Goal: Find specific page/section: Find specific page/section

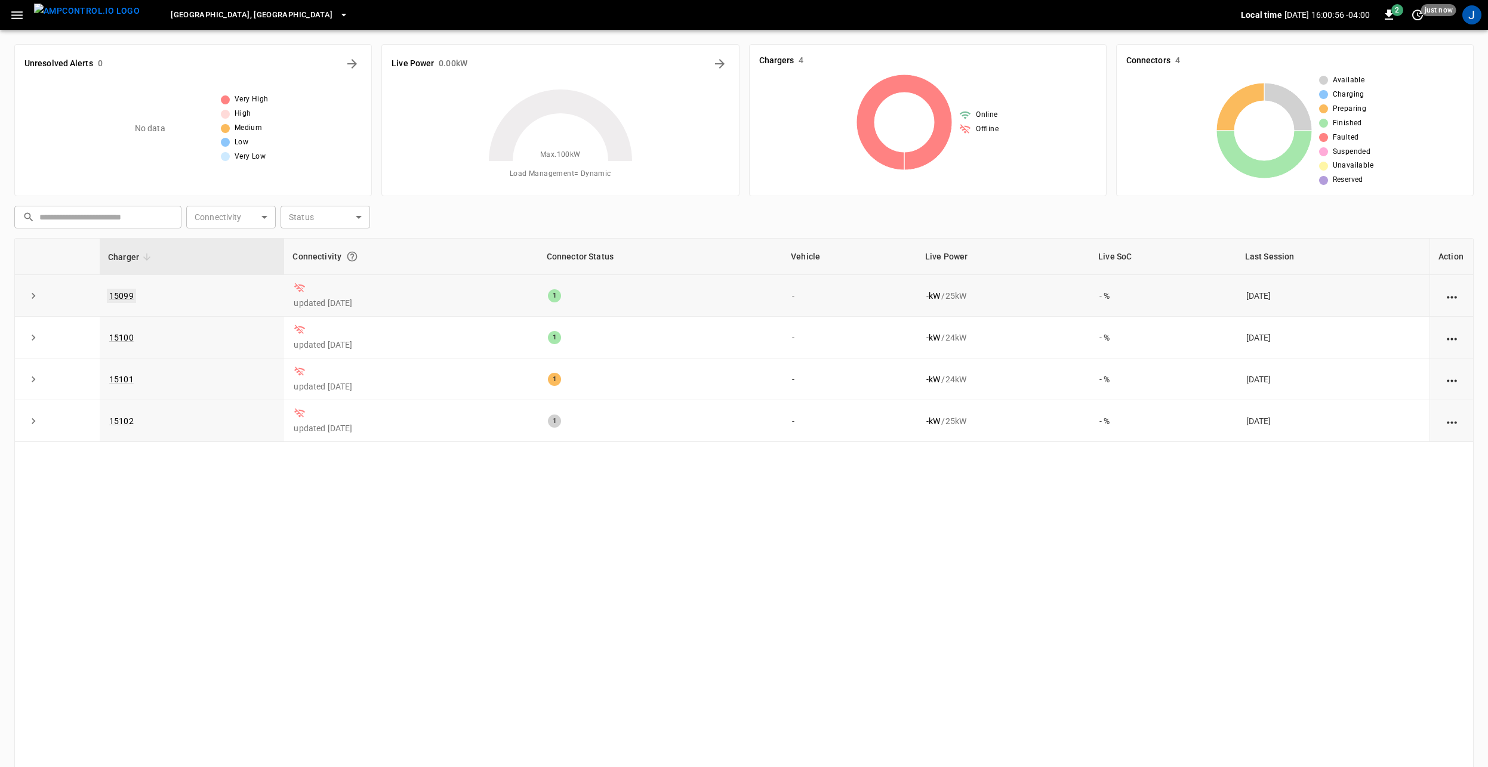
click at [118, 297] on link "15099" at bounding box center [121, 296] width 29 height 14
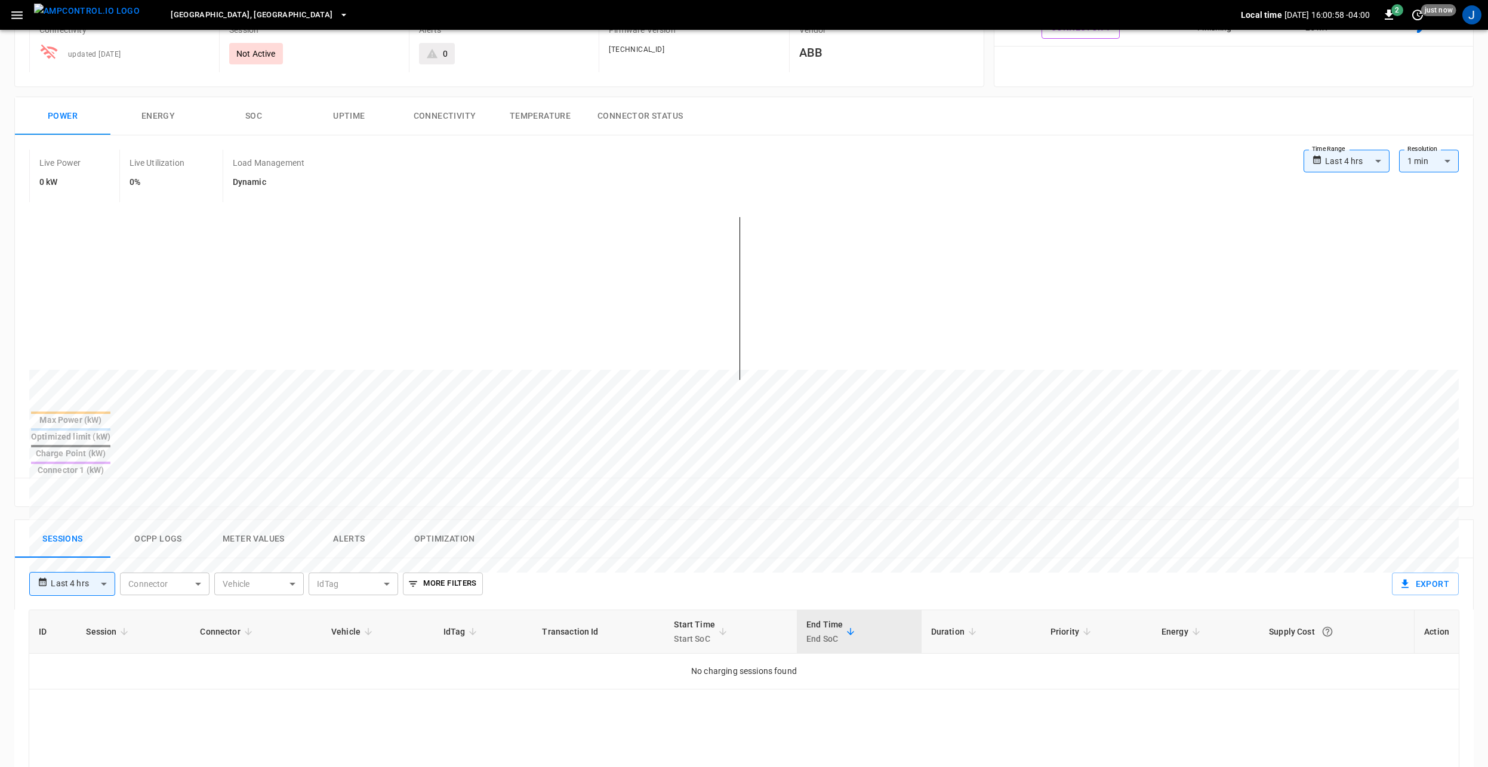
click at [152, 520] on button "Ocpp logs" at bounding box center [157, 539] width 95 height 38
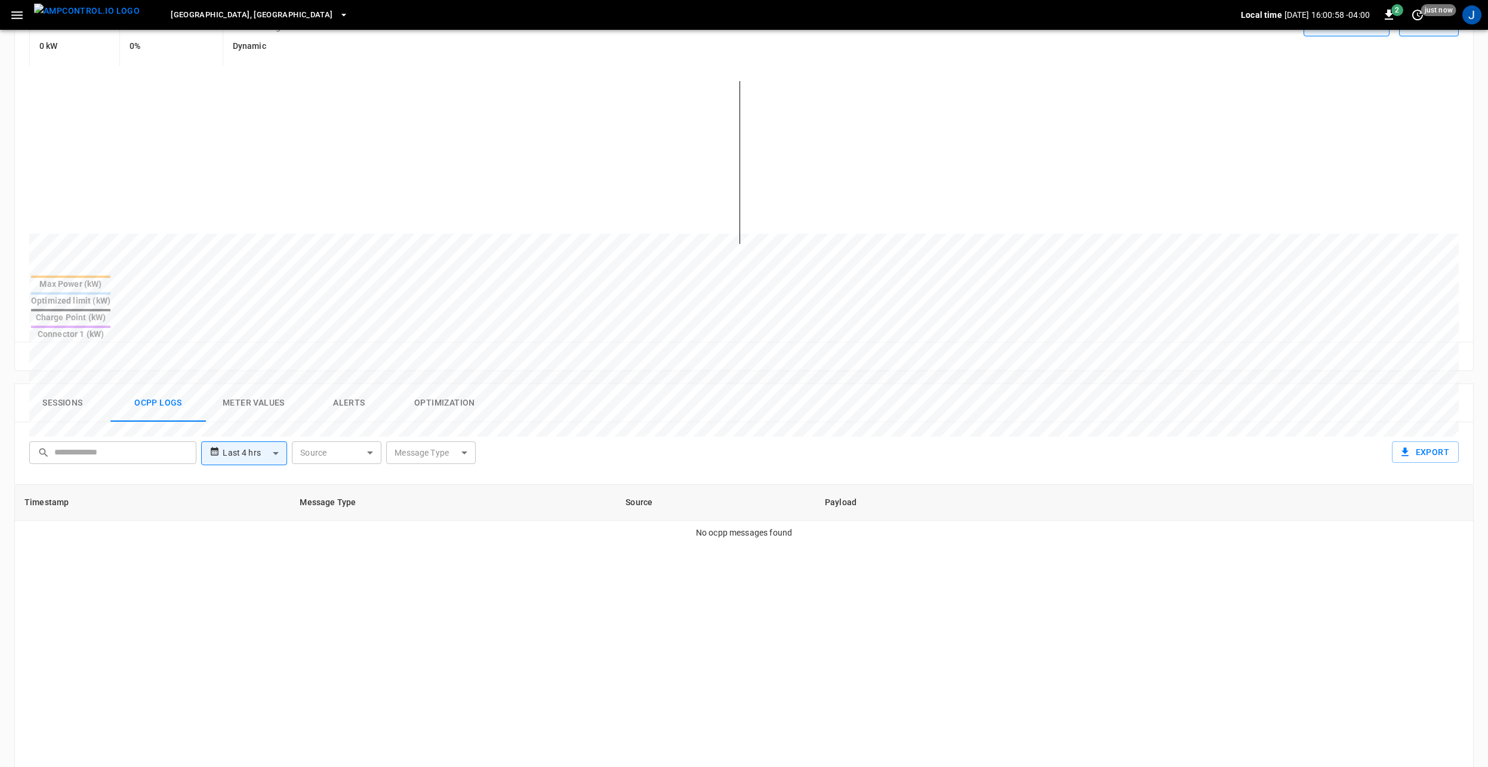
scroll to position [516, 0]
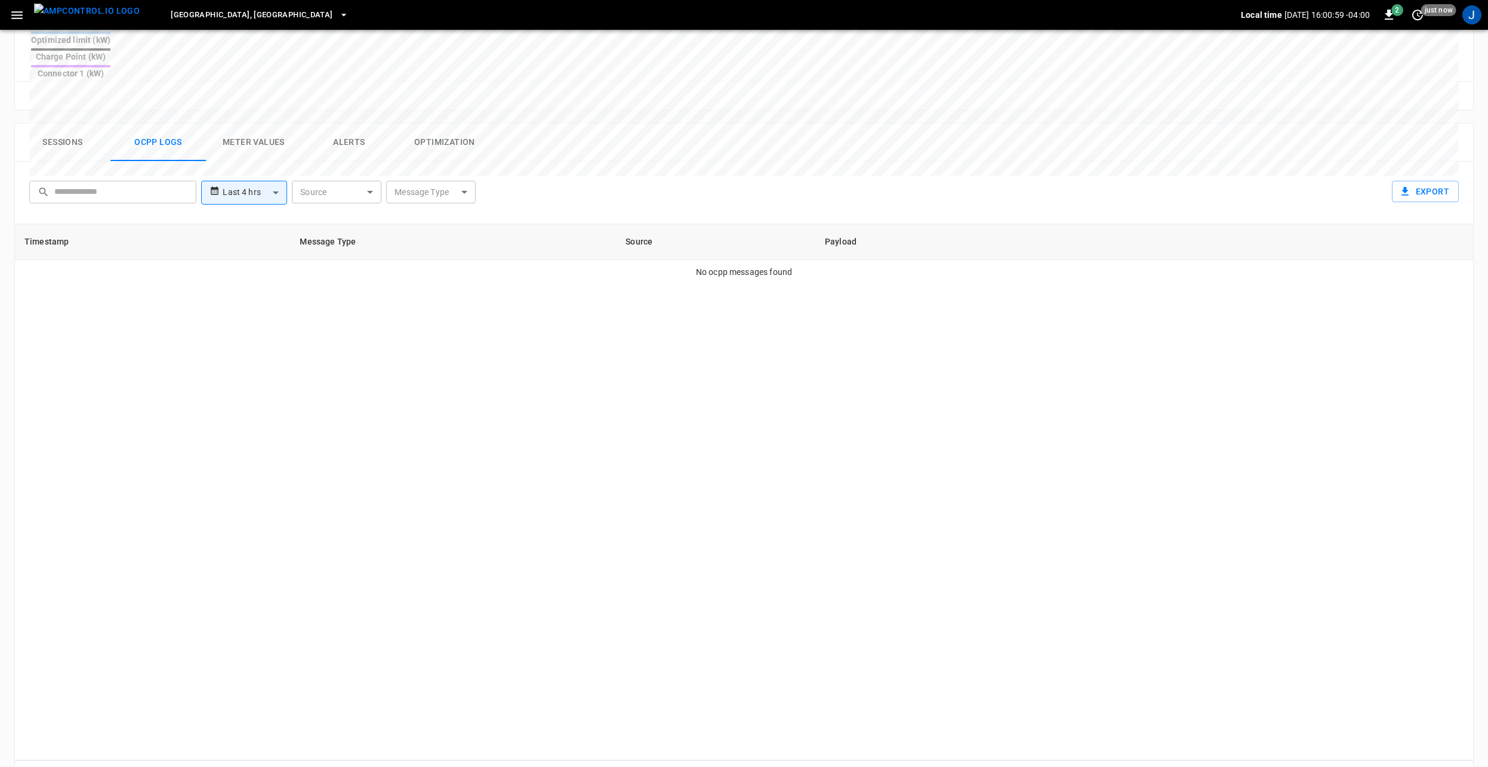
click at [246, 153] on body "**********" at bounding box center [744, 146] width 1488 height 1324
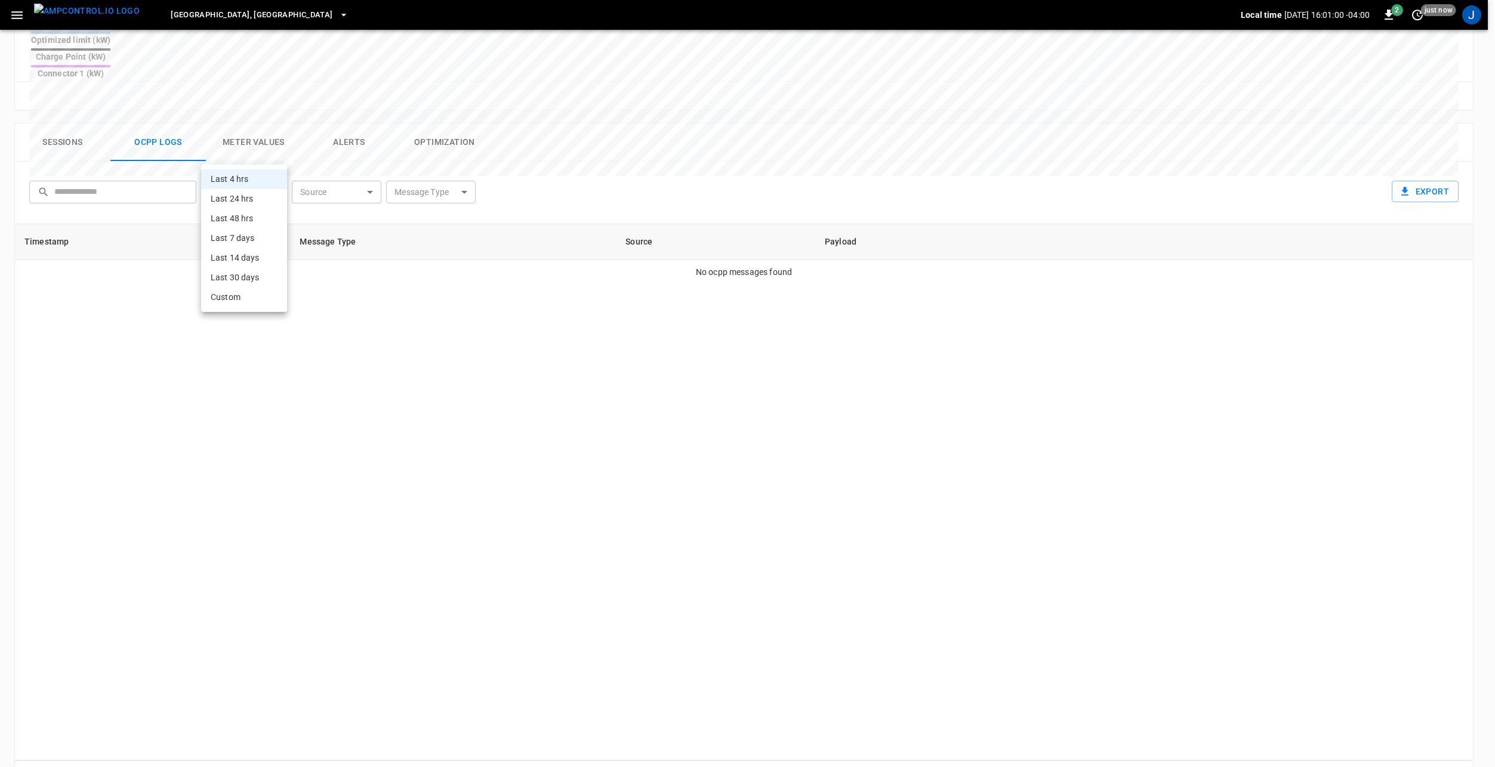
click at [501, 355] on div at bounding box center [747, 383] width 1495 height 767
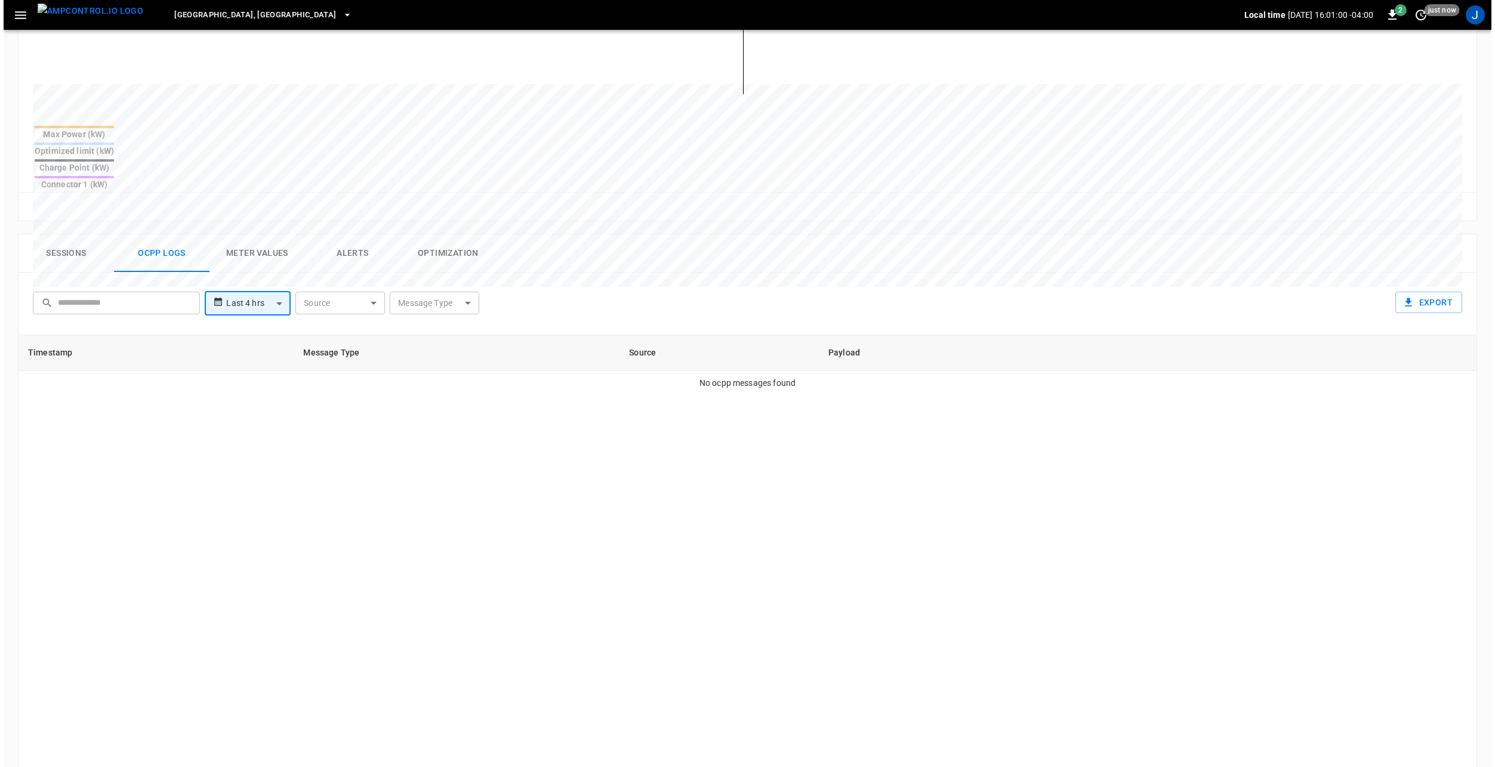
scroll to position [39, 0]
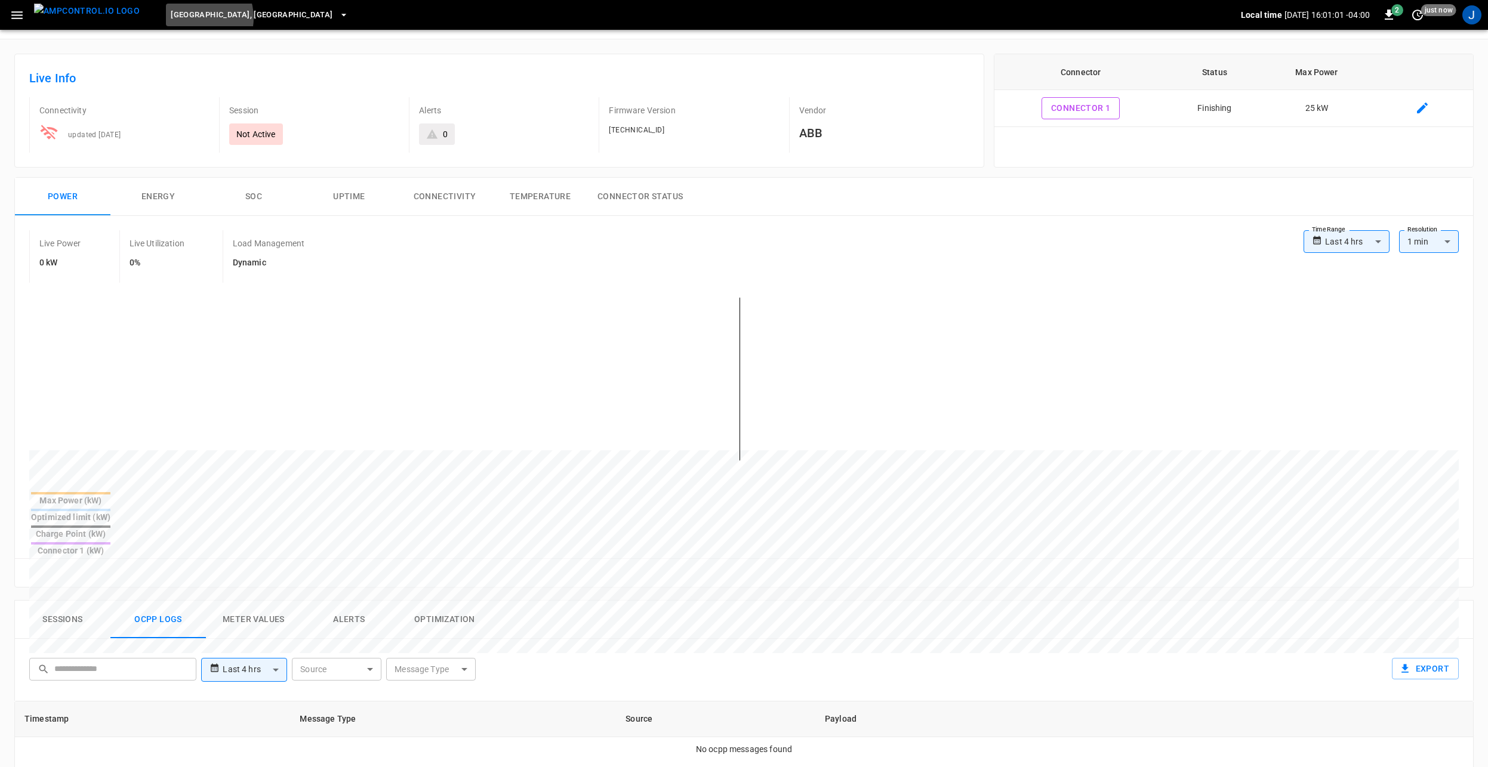
click at [171, 17] on span "[GEOGRAPHIC_DATA], [GEOGRAPHIC_DATA]" at bounding box center [252, 15] width 162 height 14
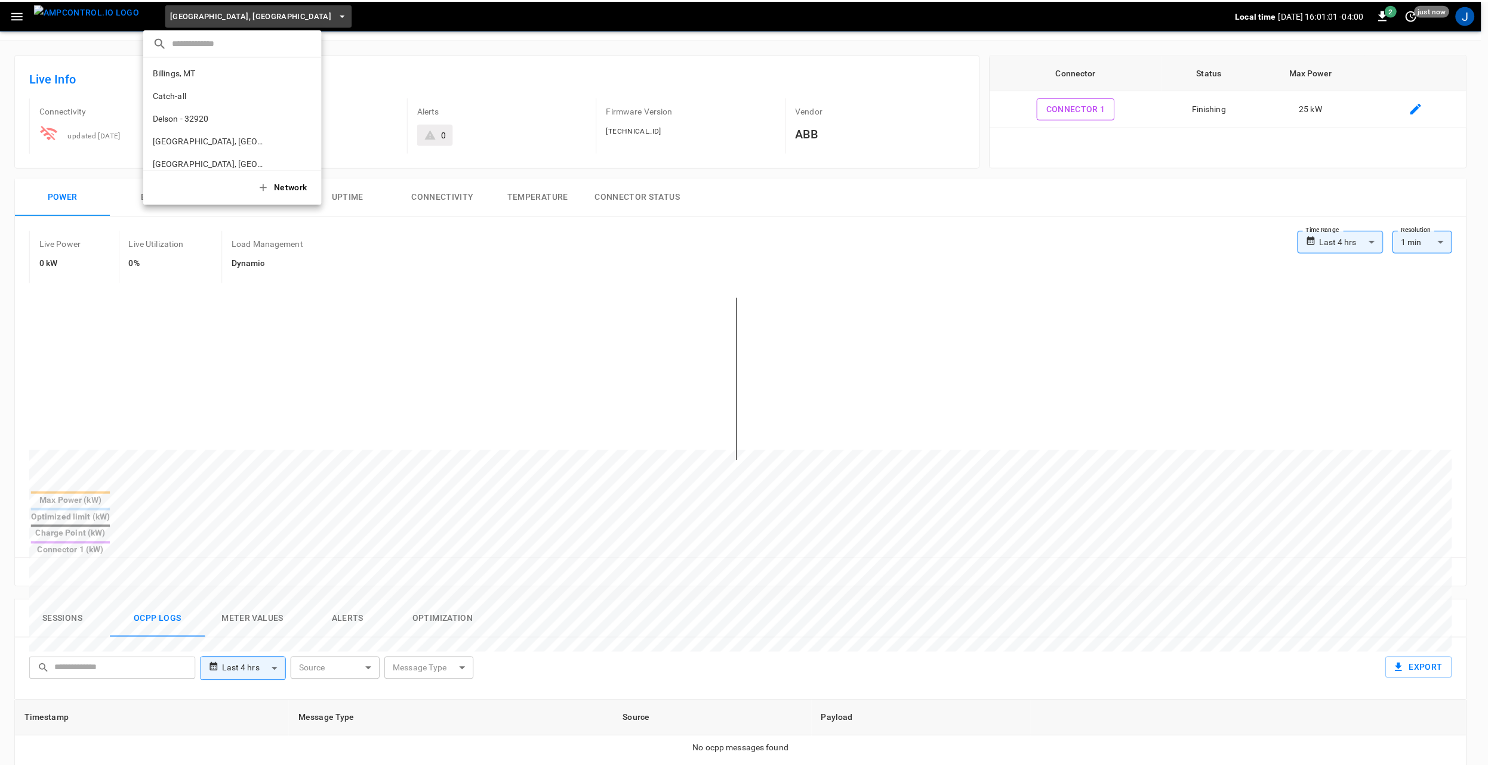
scroll to position [427, 0]
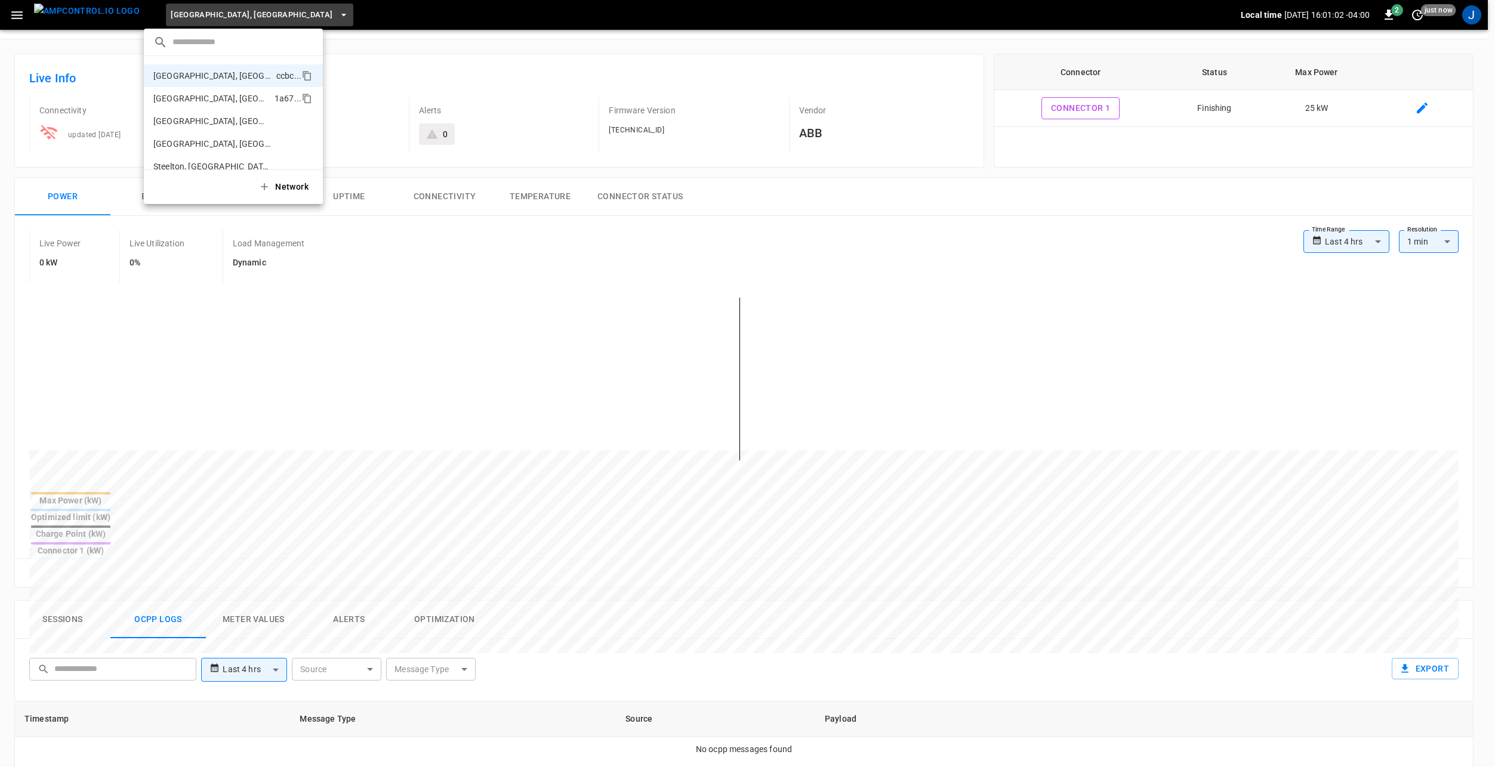
click at [227, 95] on p "[GEOGRAPHIC_DATA], [GEOGRAPHIC_DATA] - 20306" at bounding box center [211, 98] width 116 height 12
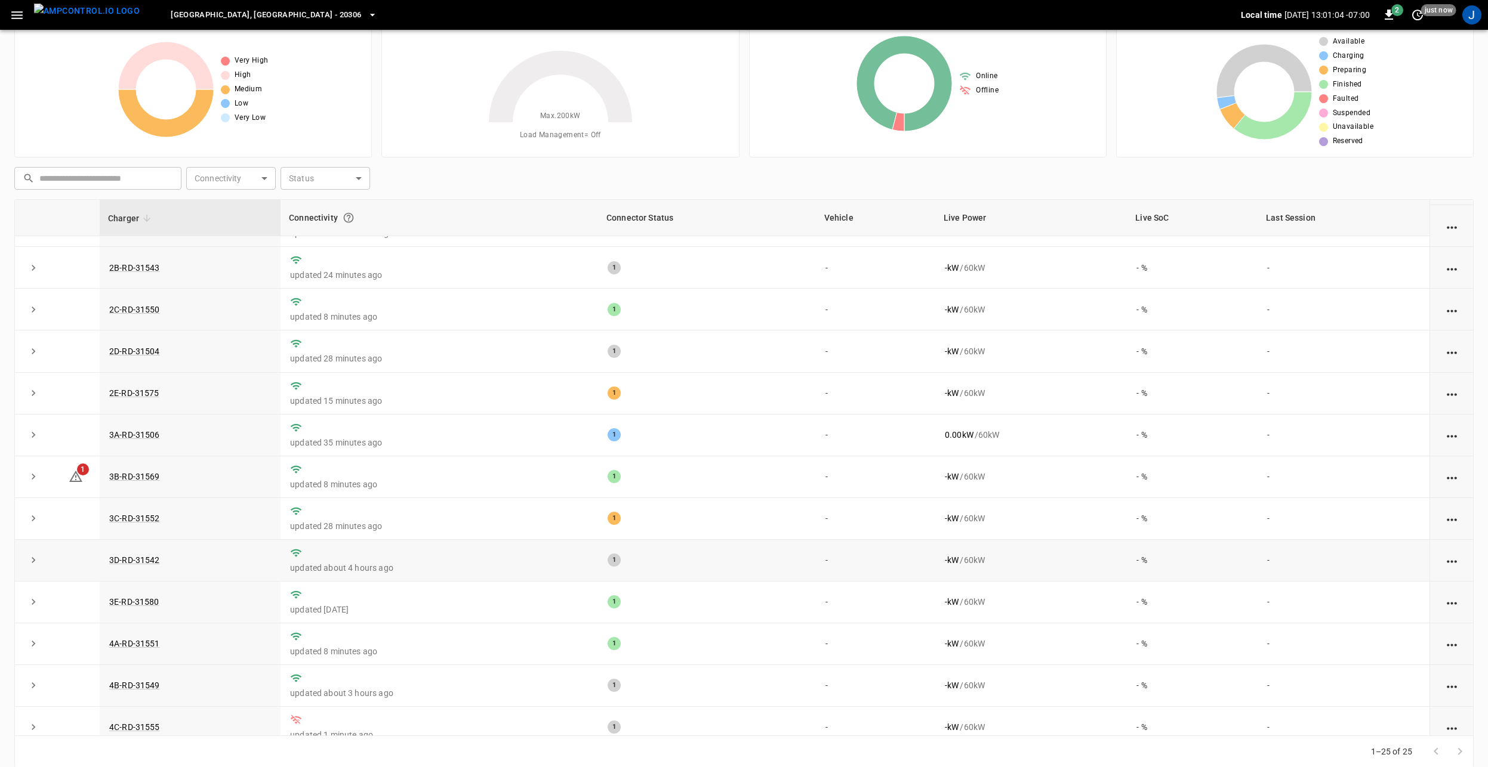
scroll to position [298, 0]
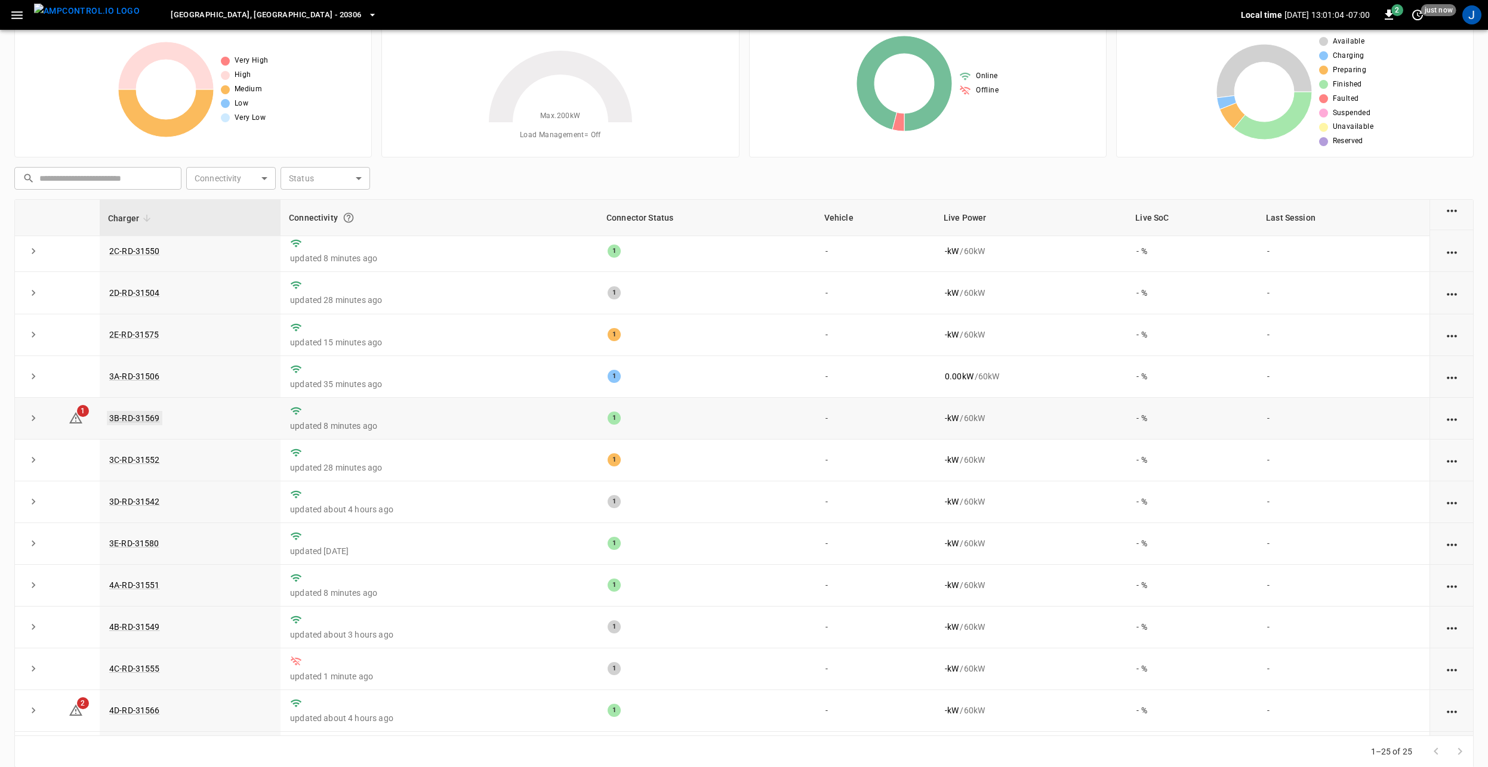
click at [127, 424] on link "3B-RD-31569" at bounding box center [134, 418] width 55 height 14
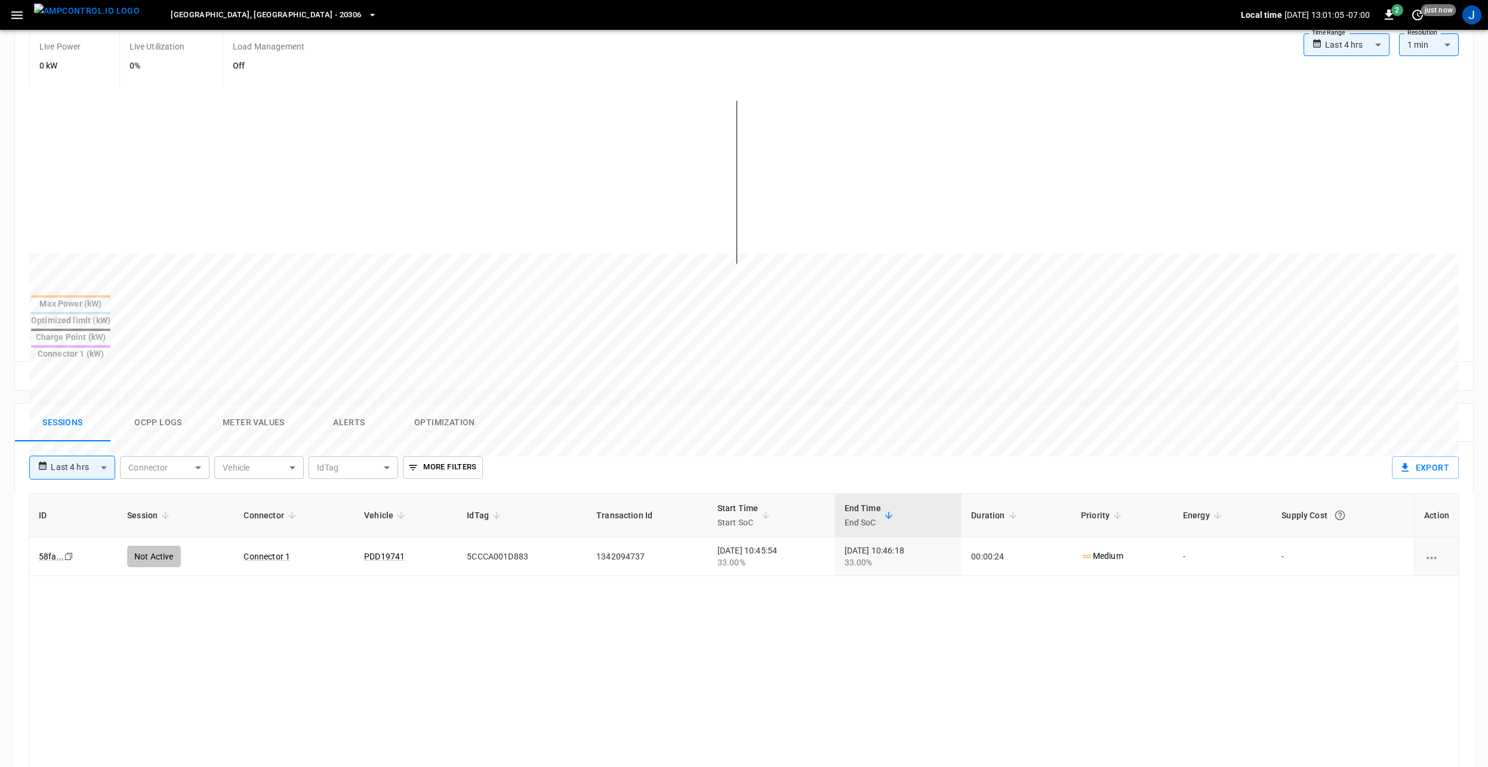
scroll to position [298, 0]
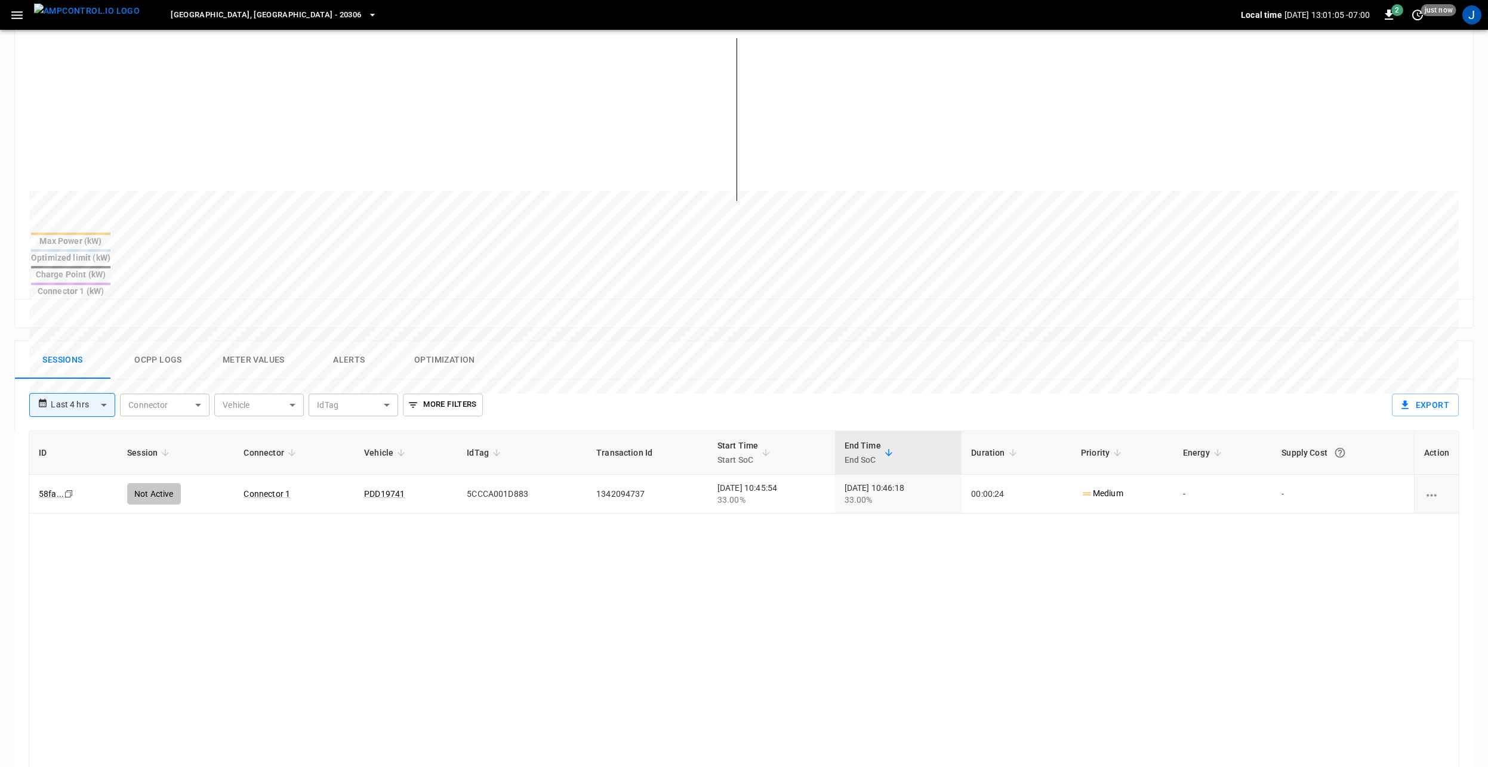
click at [182, 341] on button "Ocpp logs" at bounding box center [157, 360] width 95 height 38
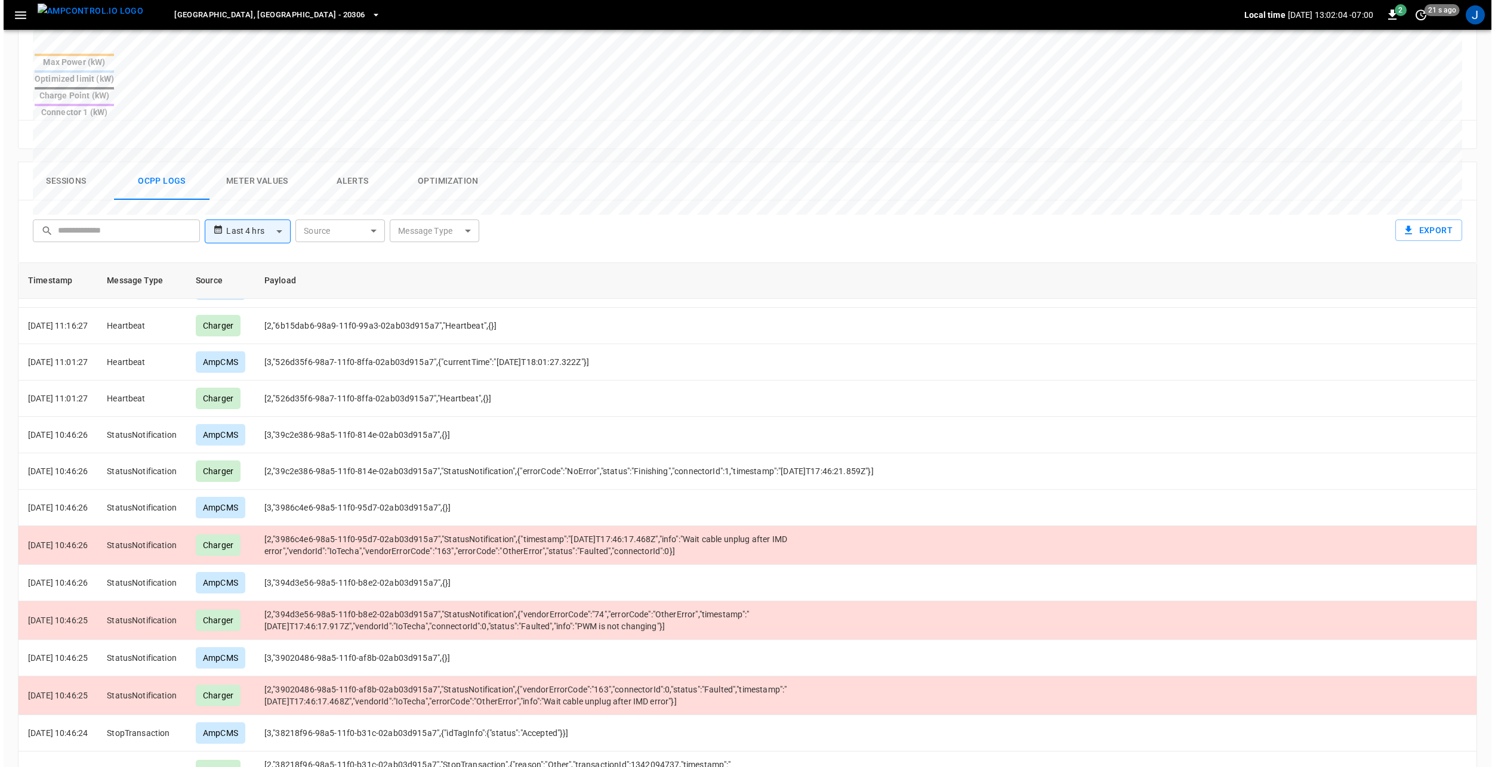
scroll to position [610, 0]
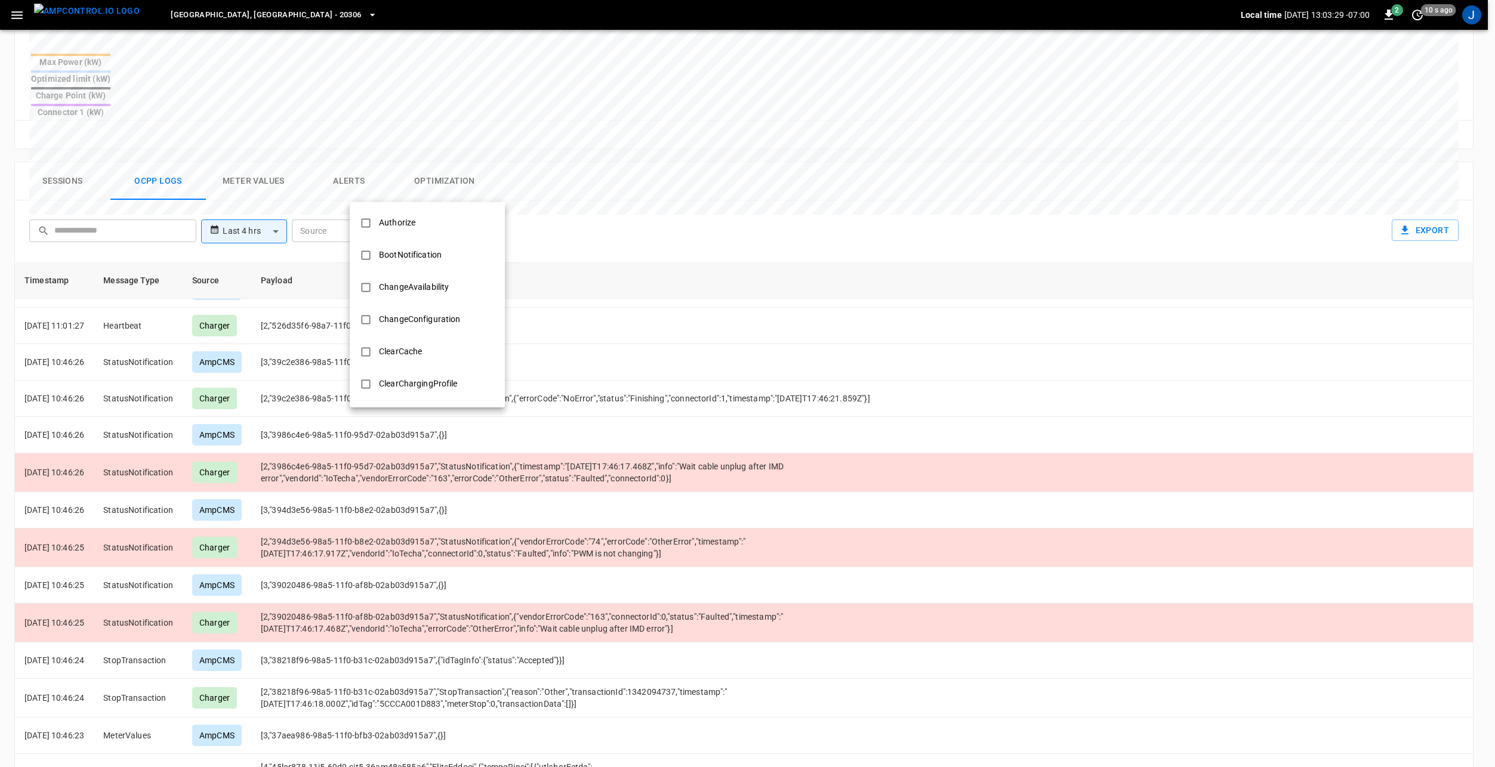
click at [405, 192] on body "**********" at bounding box center [747, 185] width 1495 height 1324
click at [421, 359] on div "StatusNotification" at bounding box center [414, 358] width 84 height 22
type input "**********"
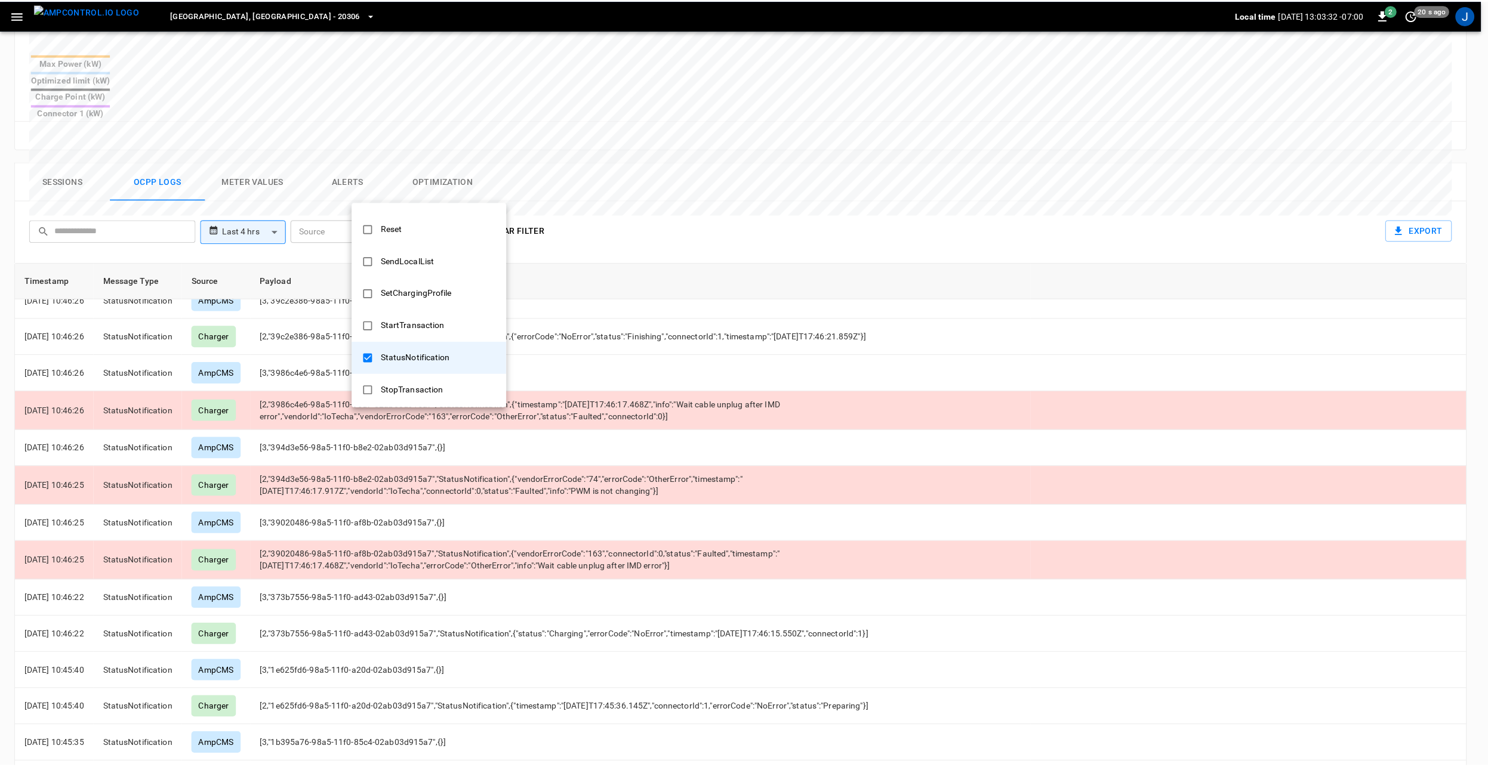
scroll to position [0, 0]
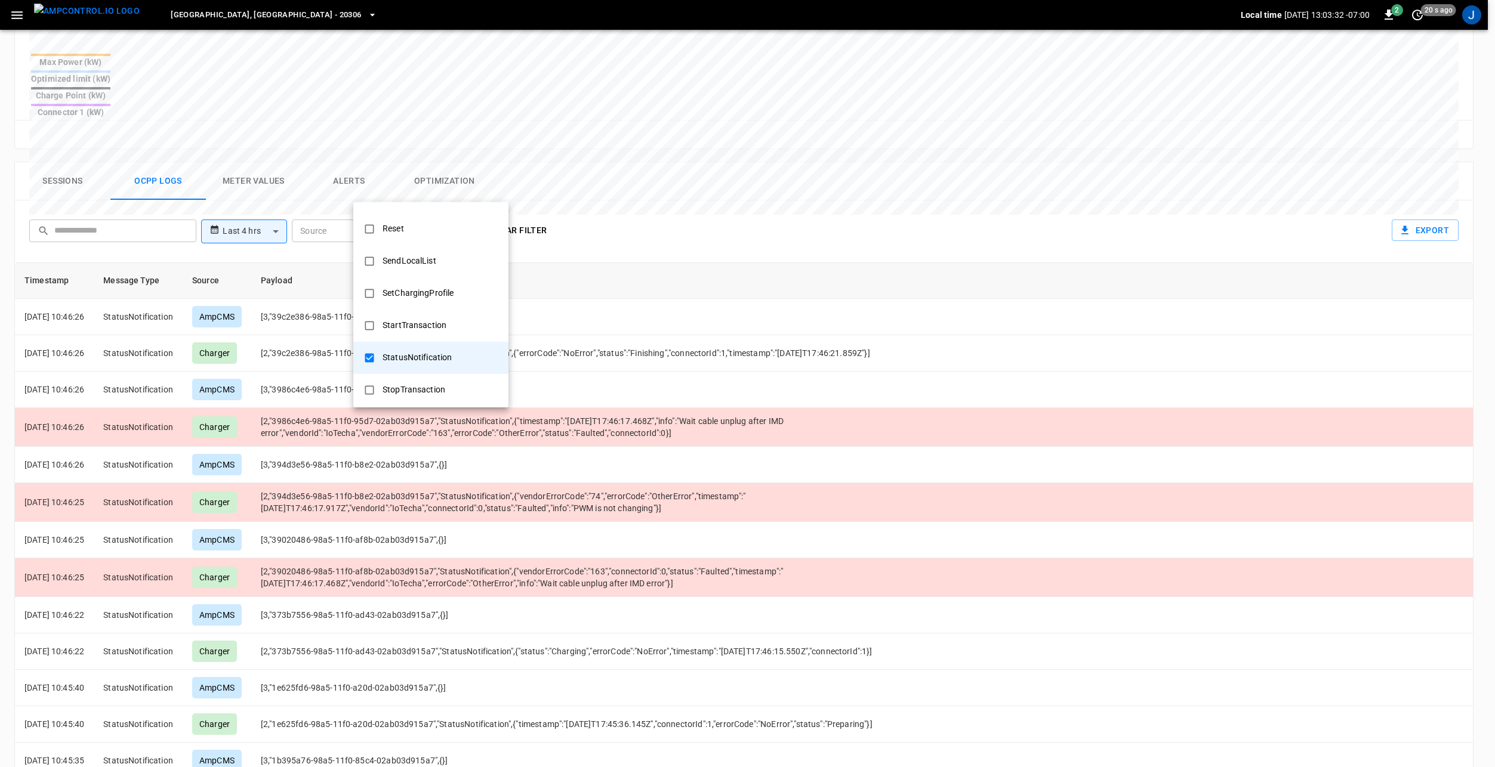
click at [764, 208] on div at bounding box center [747, 383] width 1495 height 767
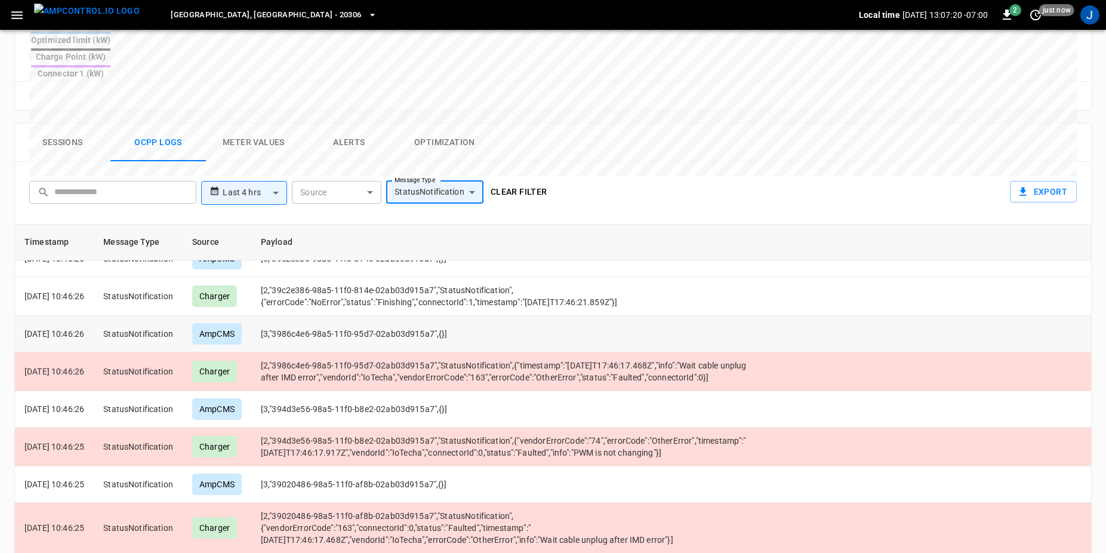
scroll to position [60, 0]
